Goal: Information Seeking & Learning: Learn about a topic

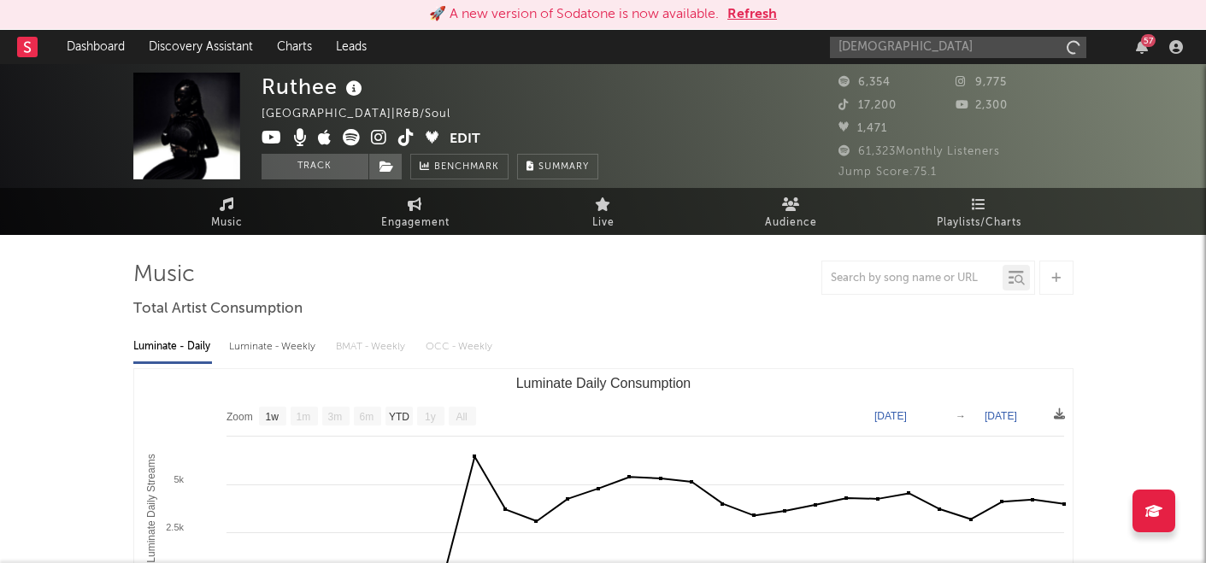
select select "1w"
click at [732, 111] on div "Ruthee France | R&B/Soul Edit Track Benchmark Summary" at bounding box center [540, 126] width 556 height 107
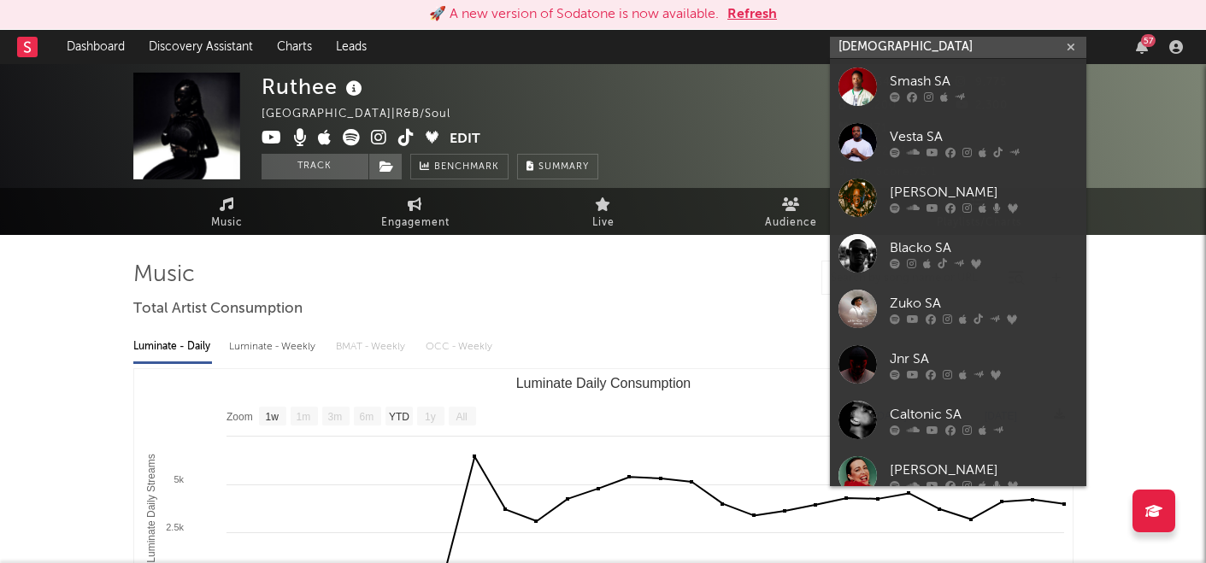
click at [904, 47] on input "[DEMOGRAPHIC_DATA]" at bounding box center [958, 47] width 256 height 21
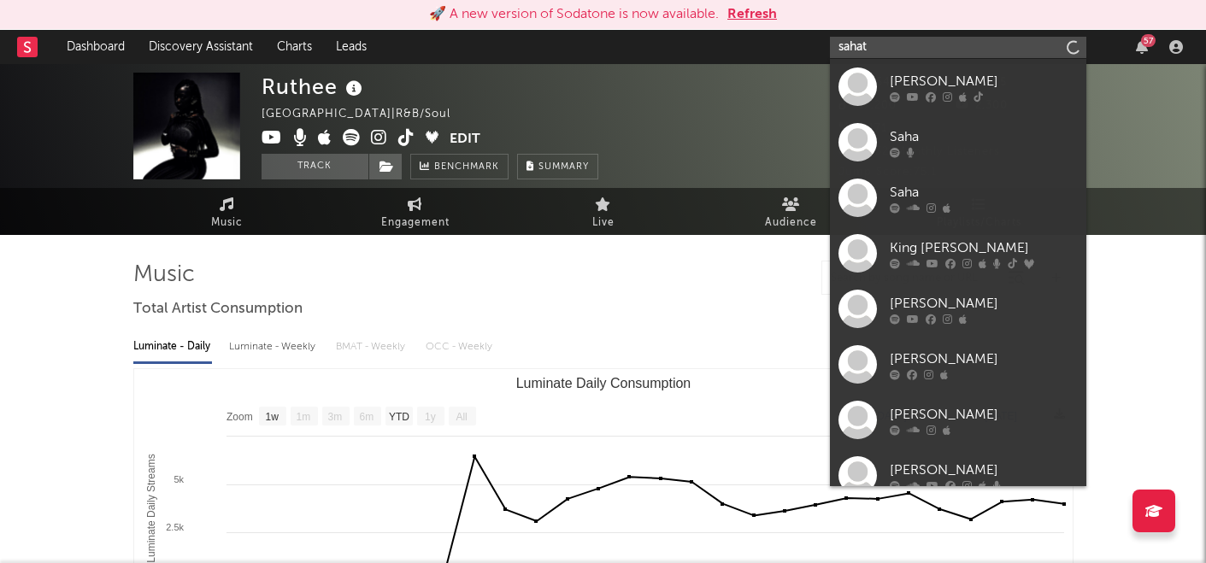
type input "[DEMOGRAPHIC_DATA]"
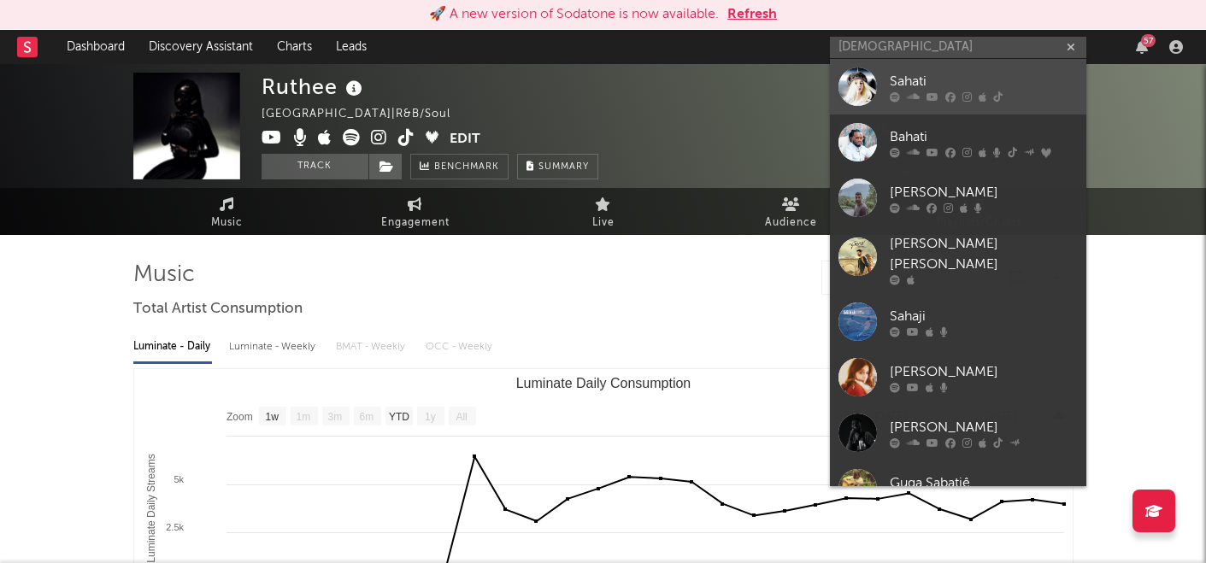
click at [962, 77] on div "Sahati" at bounding box center [984, 81] width 188 height 21
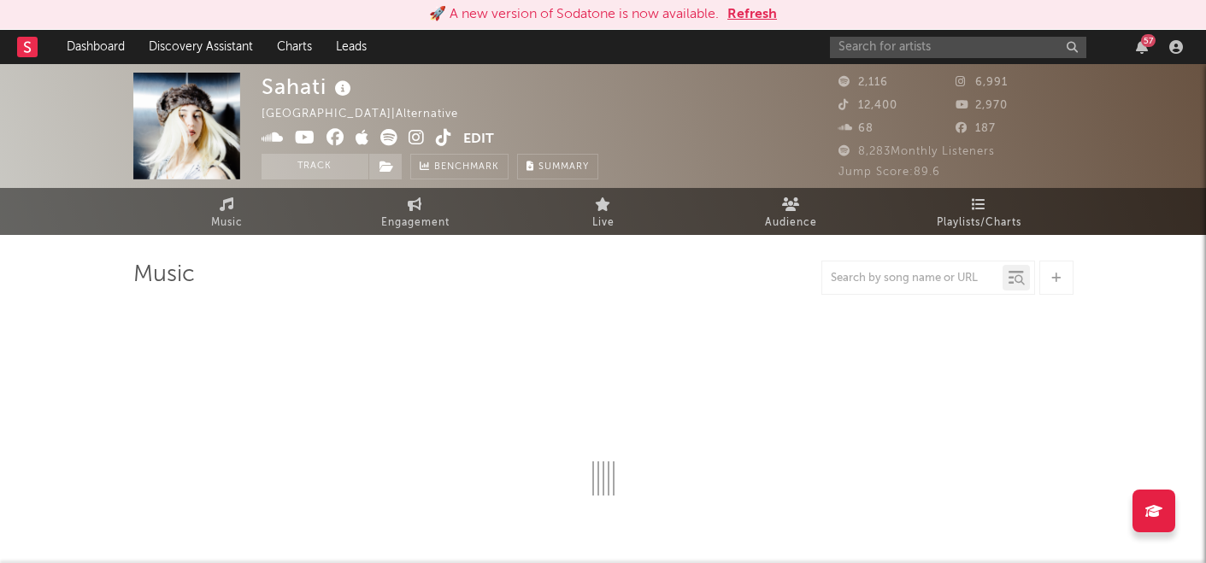
select select "6m"
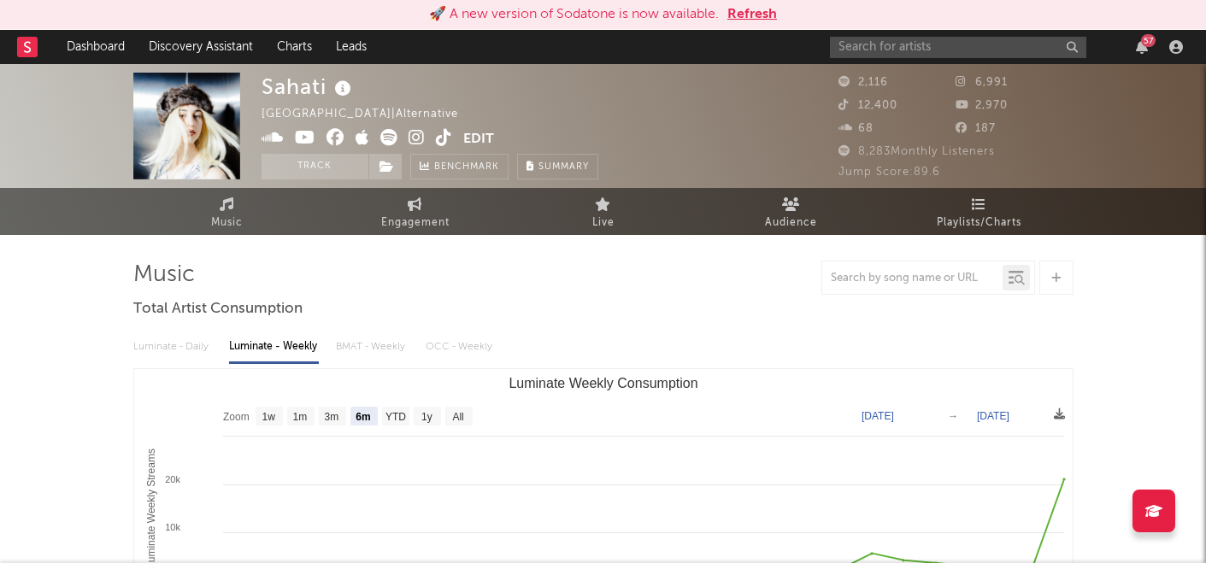
click at [338, 90] on icon at bounding box center [343, 89] width 25 height 24
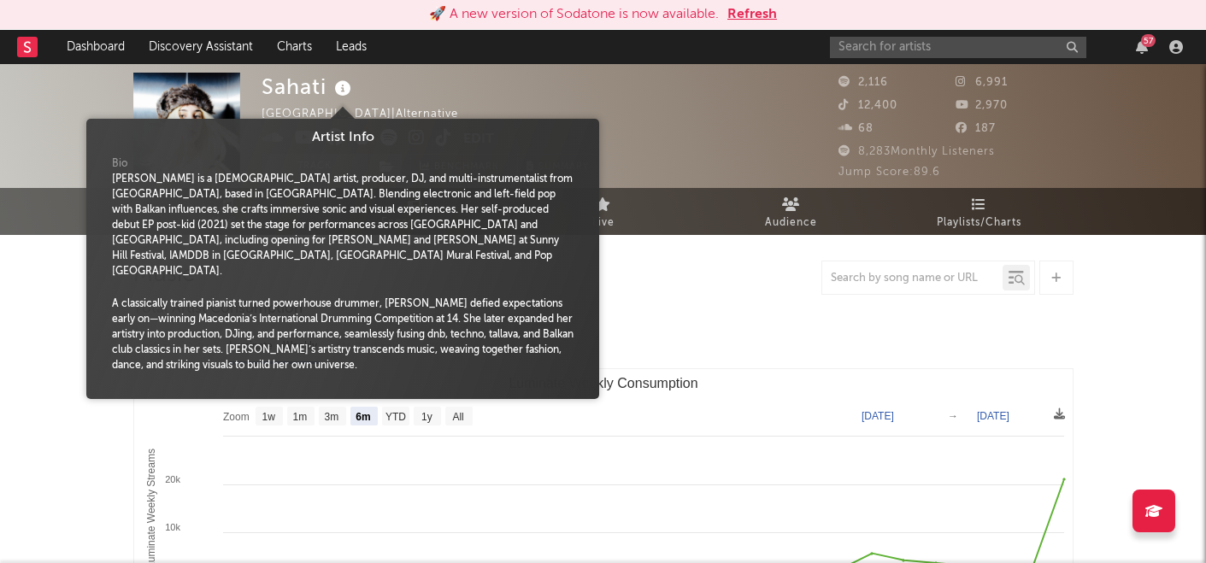
click at [345, 88] on icon at bounding box center [343, 89] width 25 height 24
